Goal: Navigation & Orientation: Find specific page/section

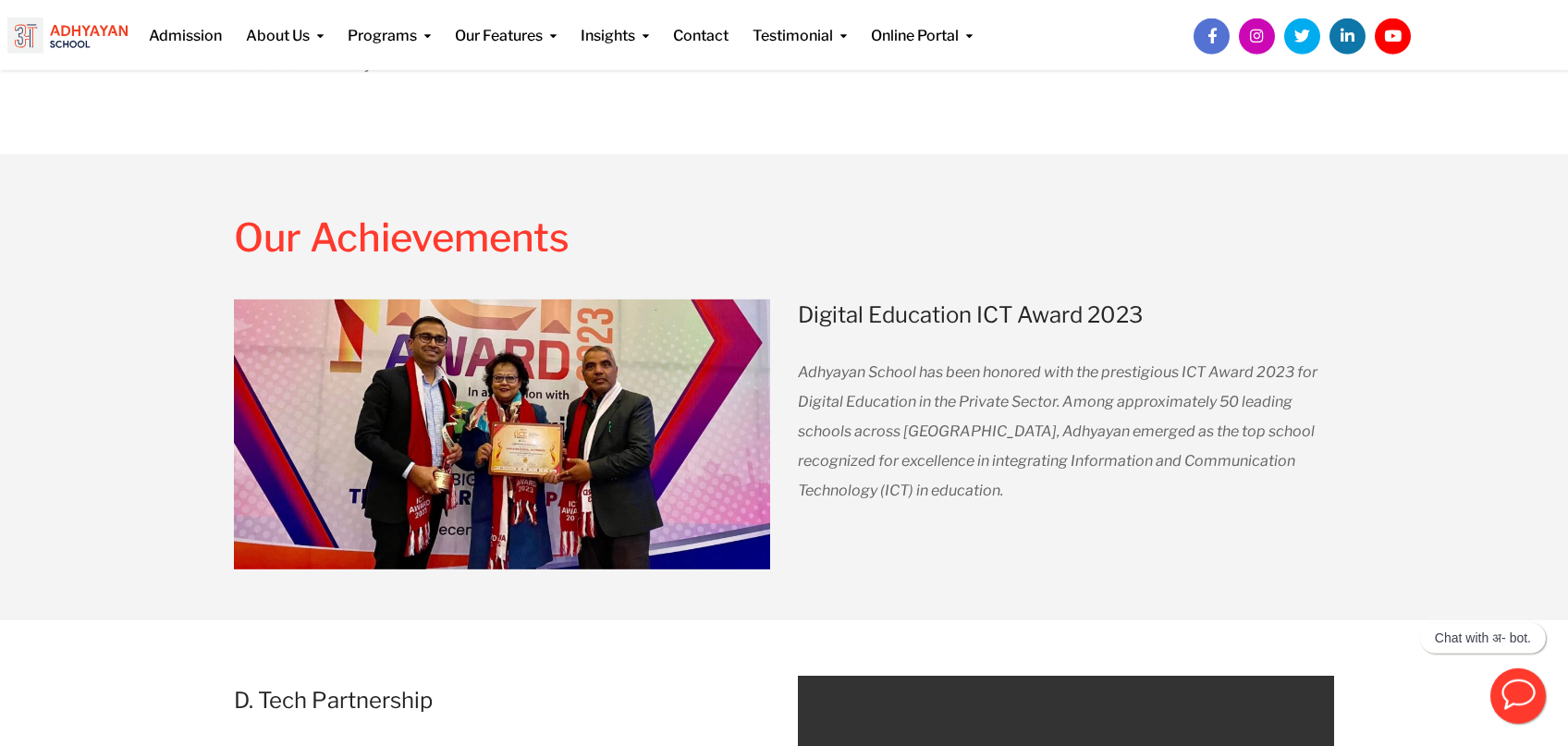
scroll to position [2444, 0]
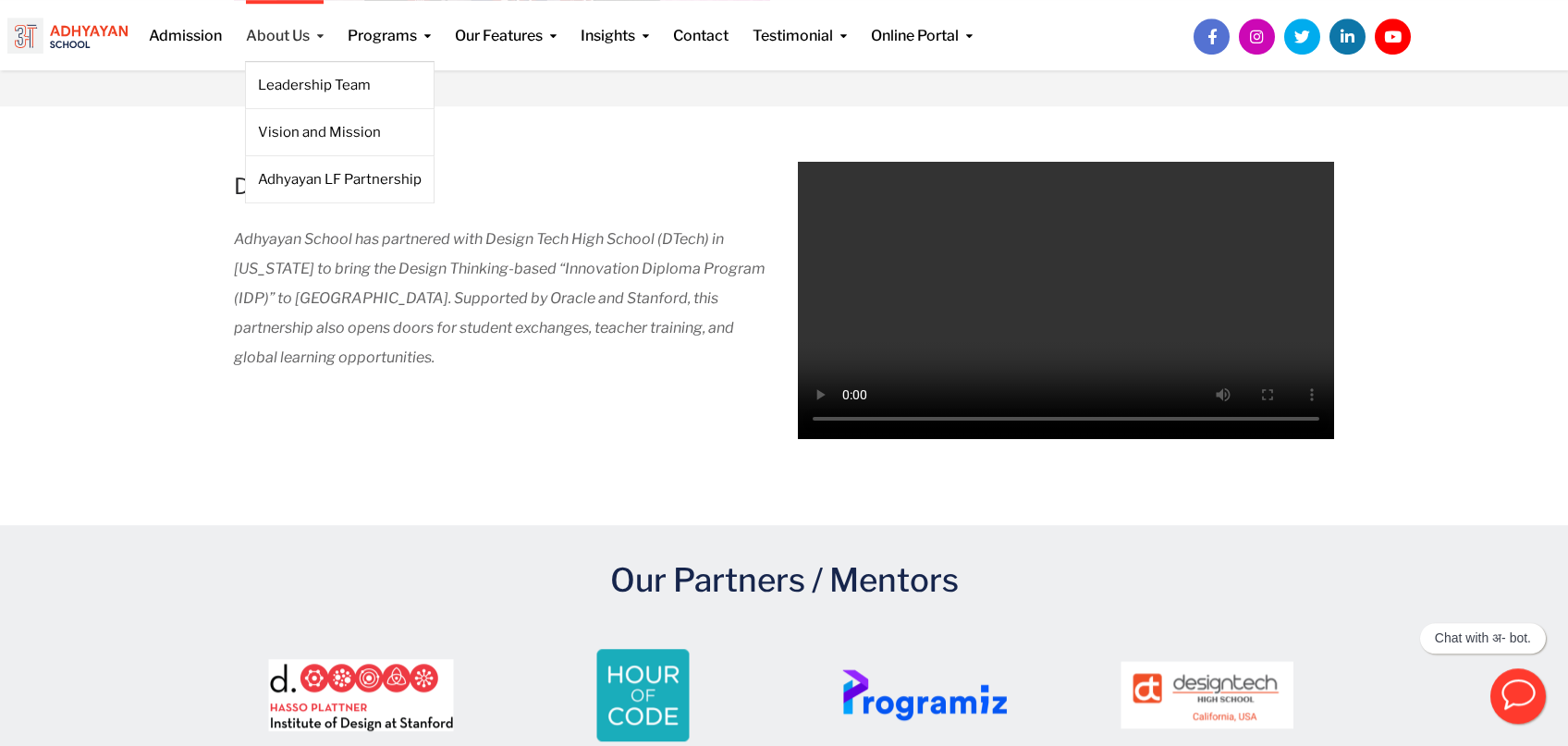
click at [304, 36] on link "About Us" at bounding box center [284, 23] width 78 height 47
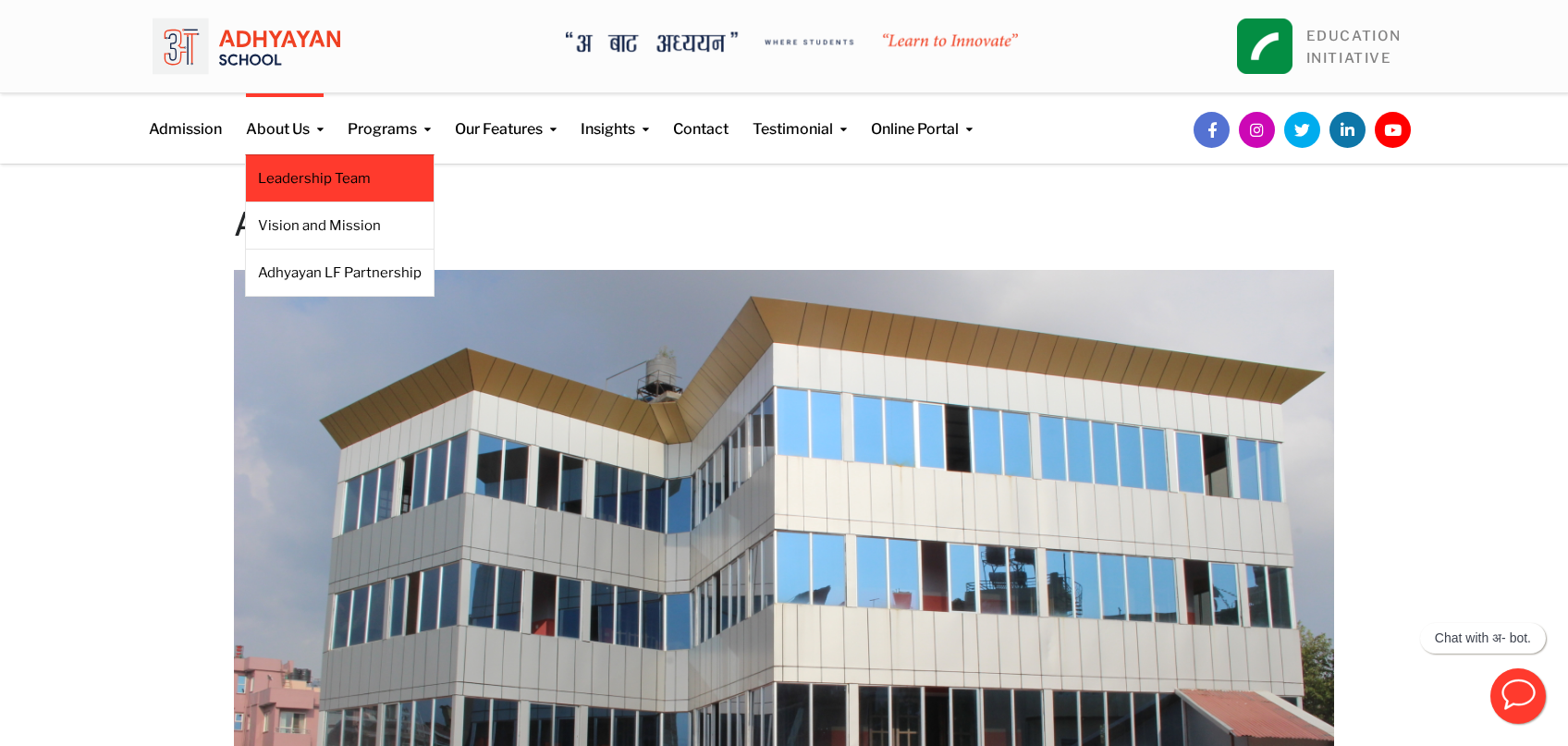
click at [312, 172] on link "Leadership Team" at bounding box center [340, 178] width 163 height 21
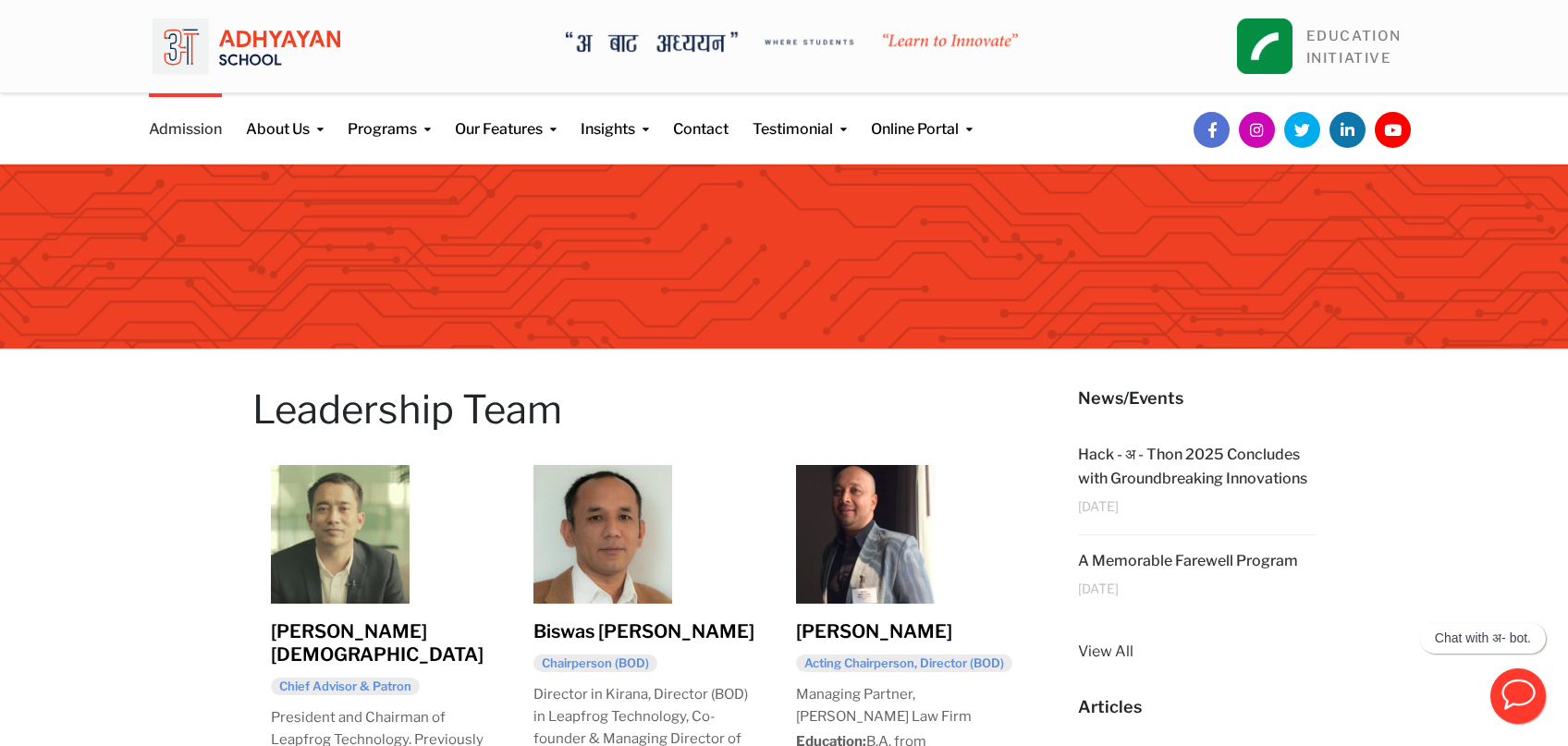
click at [192, 129] on link "Admission" at bounding box center [186, 116] width 73 height 47
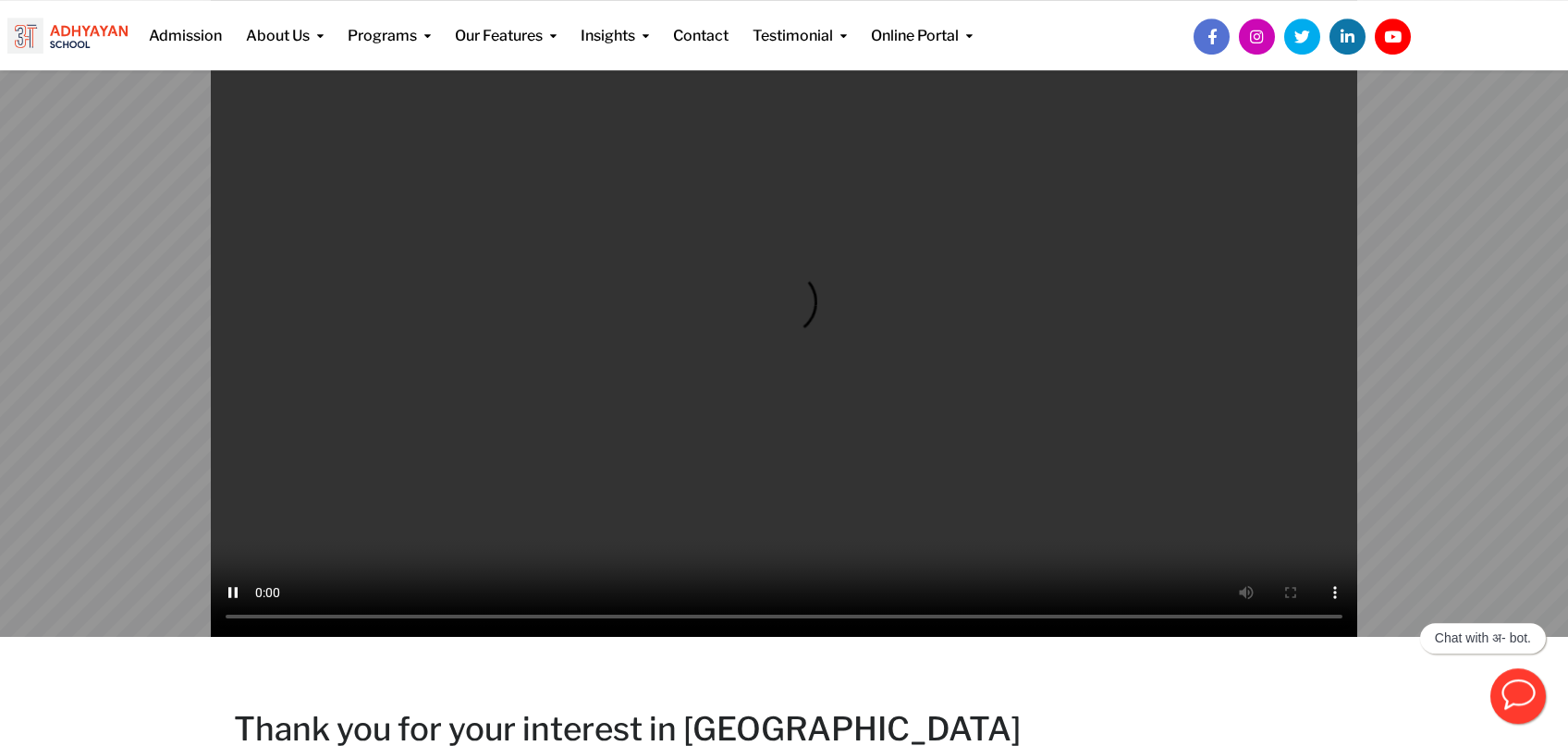
scroll to position [181, 0]
